Goal: Information Seeking & Learning: Learn about a topic

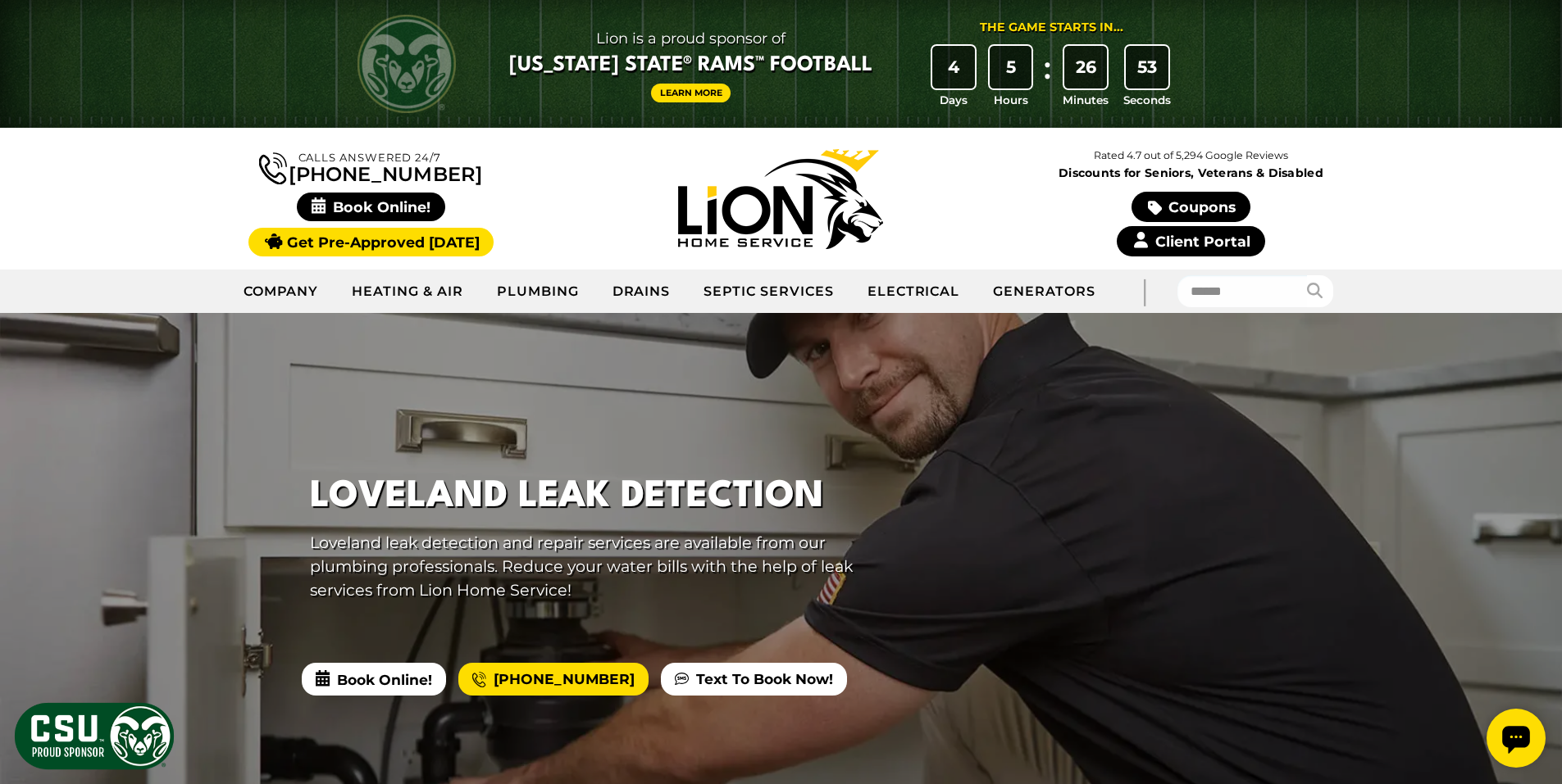
click at [1179, 244] on link "Client Portal" at bounding box center [1191, 241] width 147 height 30
click at [1231, 296] on input "text" at bounding box center [1242, 292] width 130 height 32
type input "******"
click at [1306, 276] on button "submit" at bounding box center [1319, 292] width 27 height 32
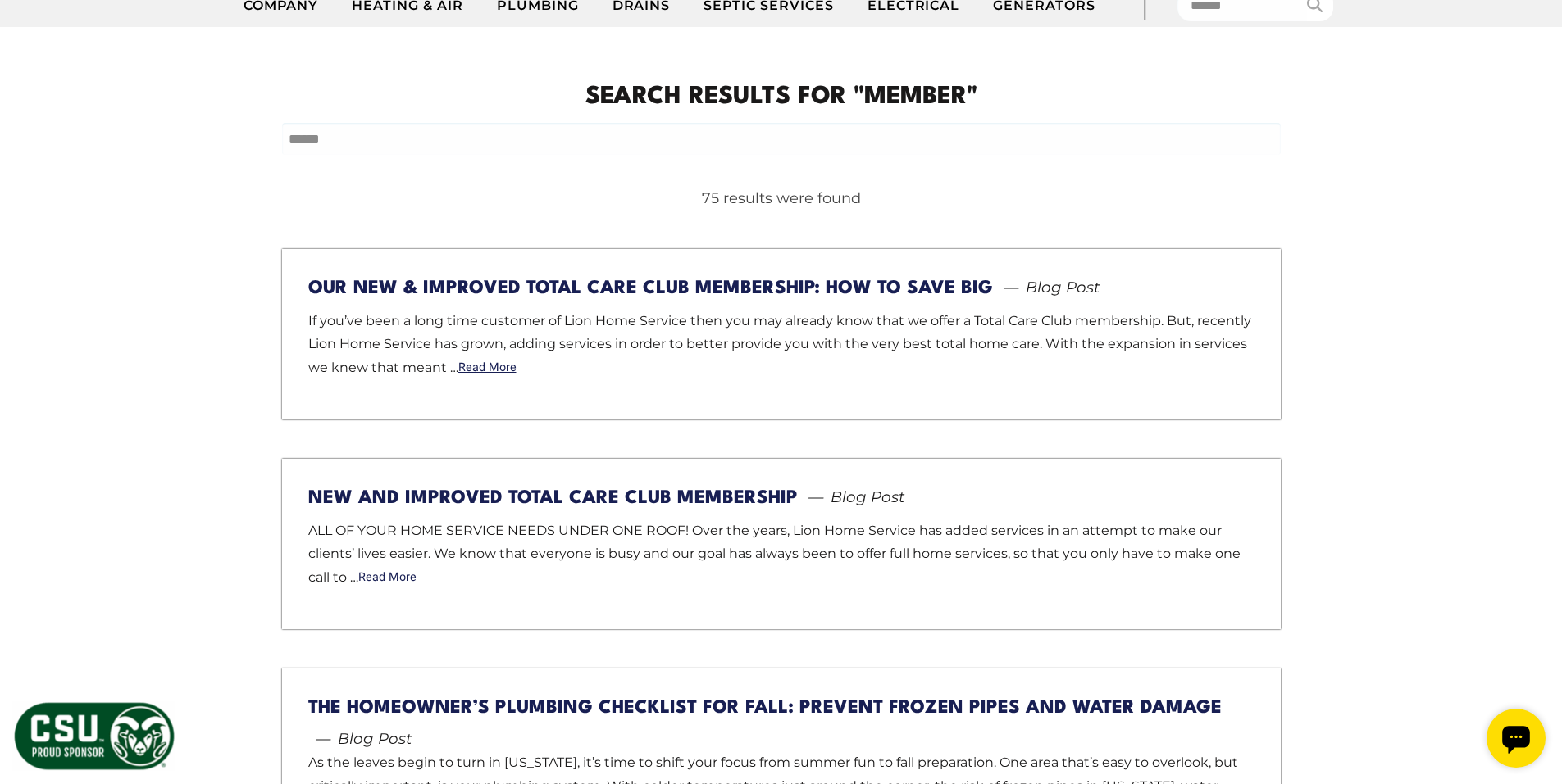
scroll to position [328, 0]
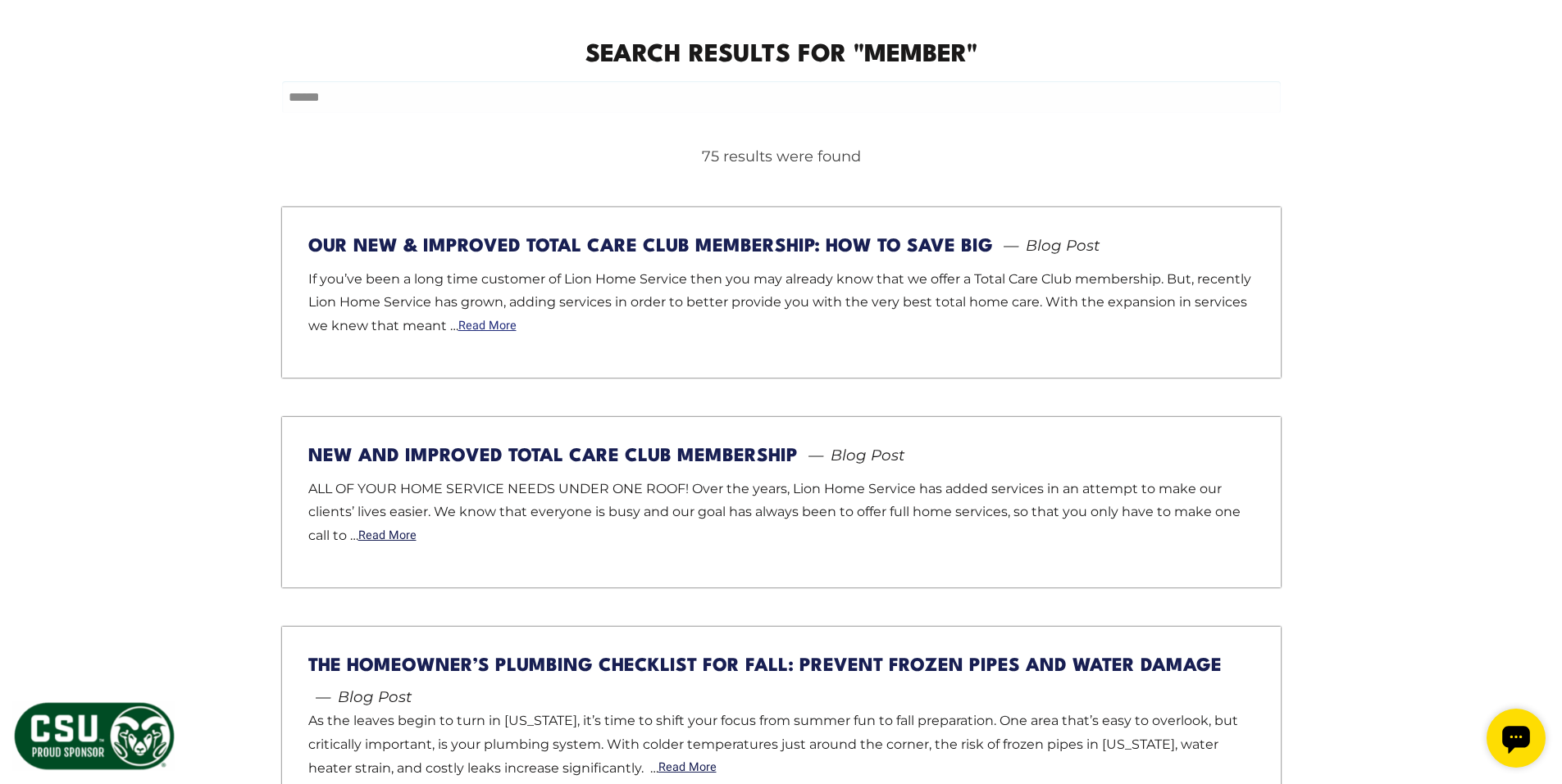
click at [486, 323] on link "Read More" at bounding box center [487, 326] width 58 height 12
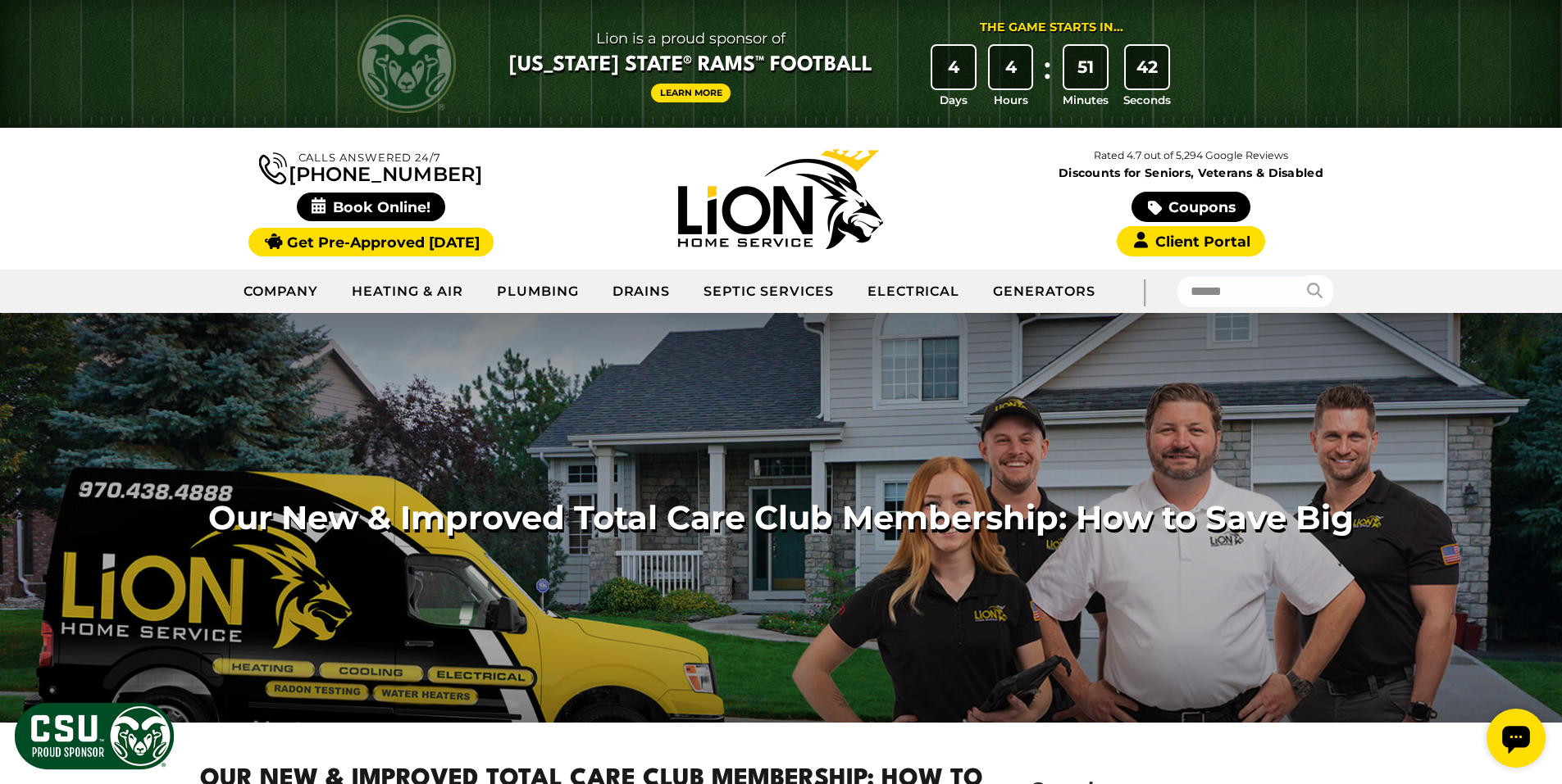
click at [1476, 247] on div "Calls Answered 24/7 (970) 661-3667" at bounding box center [781, 199] width 1562 height 142
